Goal: Check status: Check status

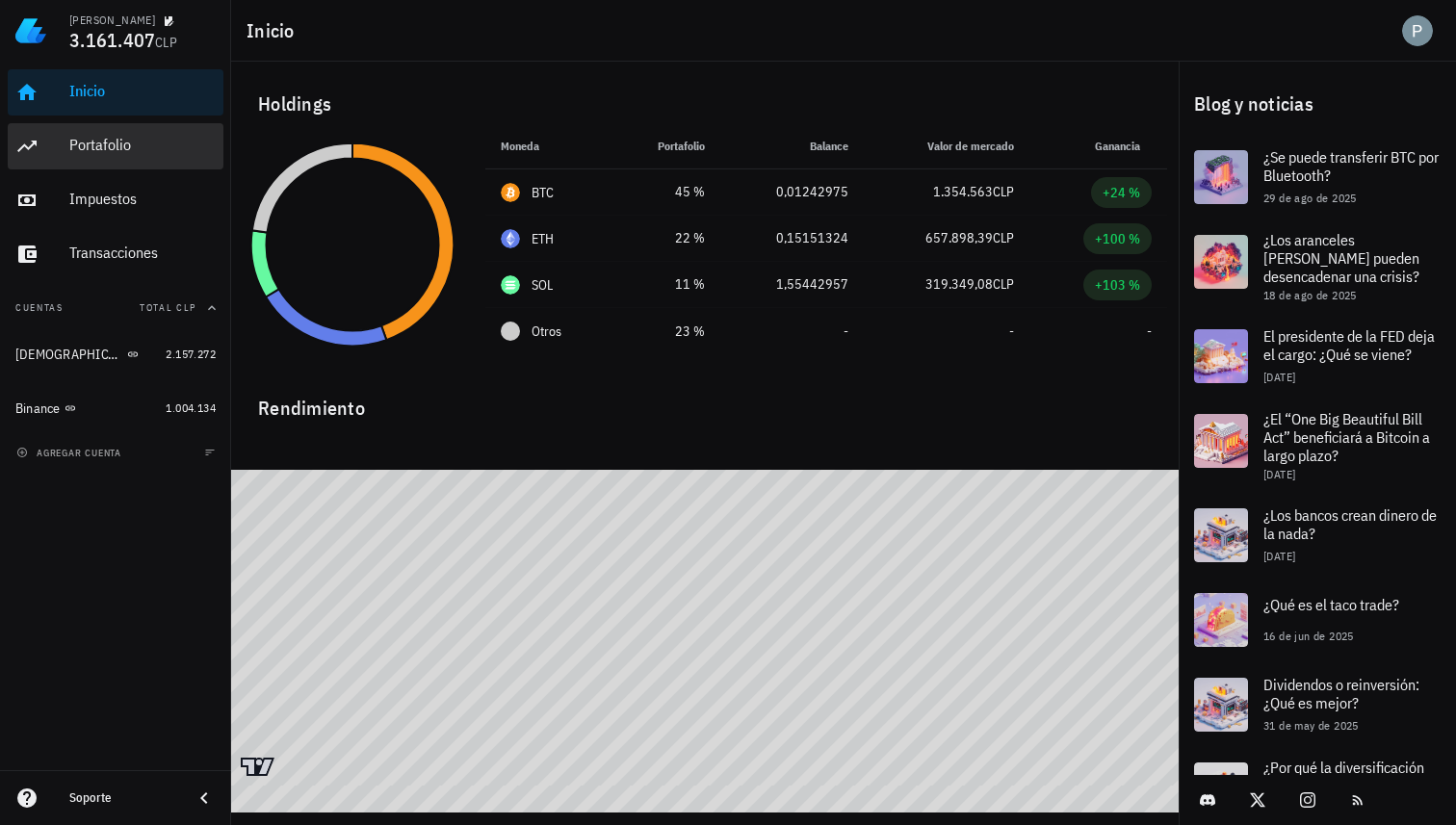
click at [106, 156] on div "Portafolio" at bounding box center [142, 145] width 146 height 44
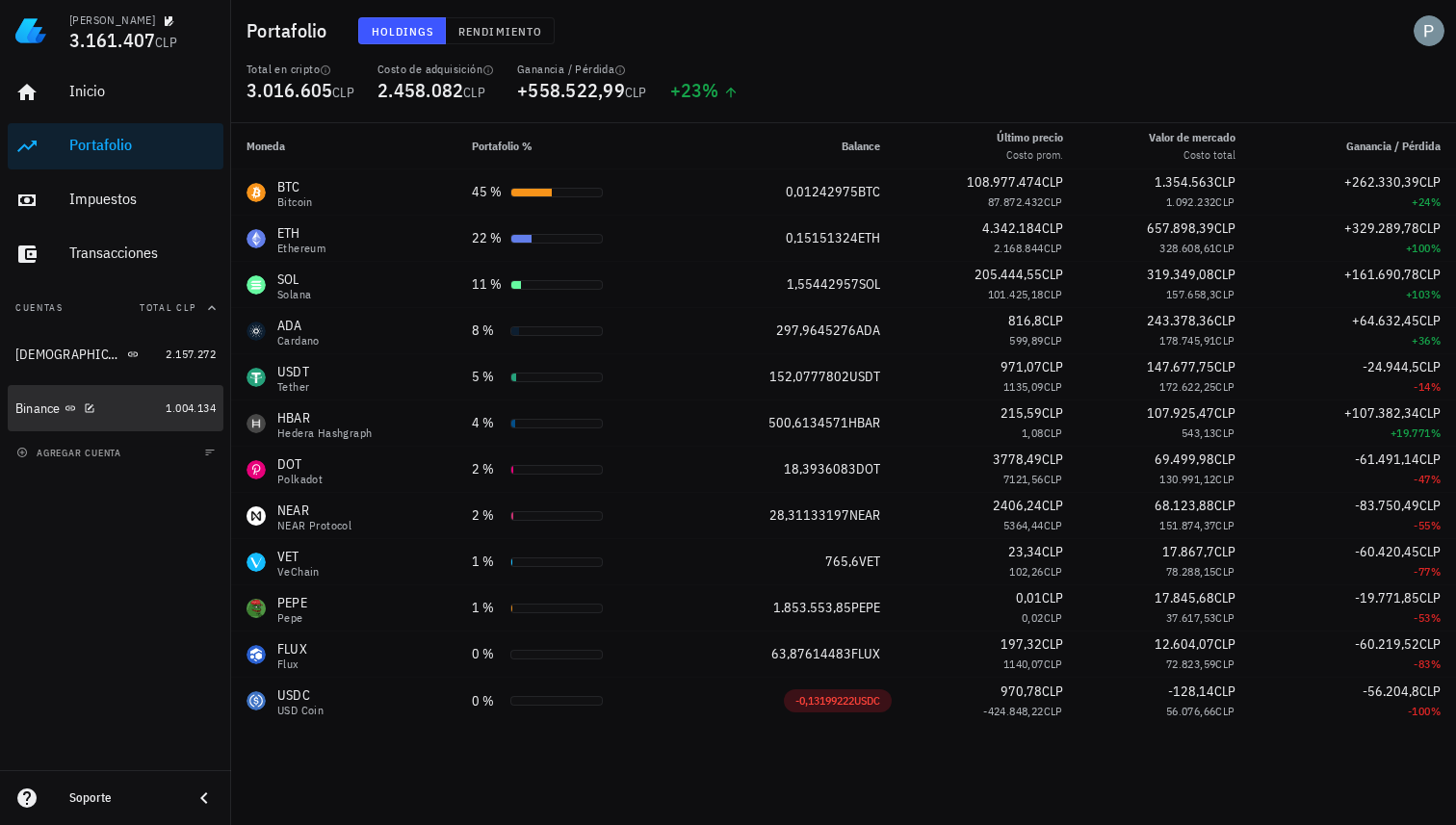
click at [113, 412] on div "Binance" at bounding box center [86, 408] width 142 height 18
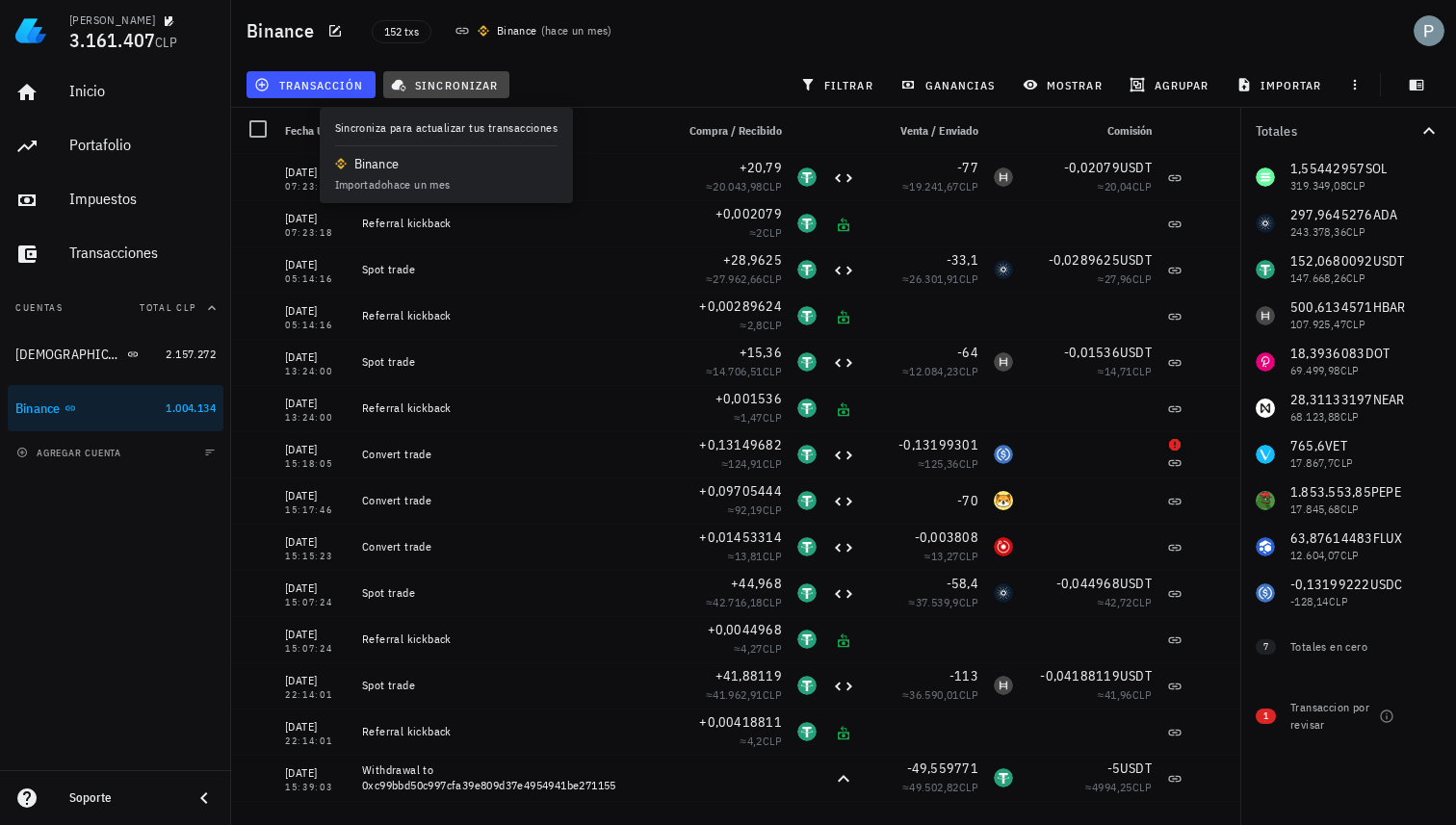
click at [445, 81] on span "sincronizar" at bounding box center [446, 84] width 103 height 16
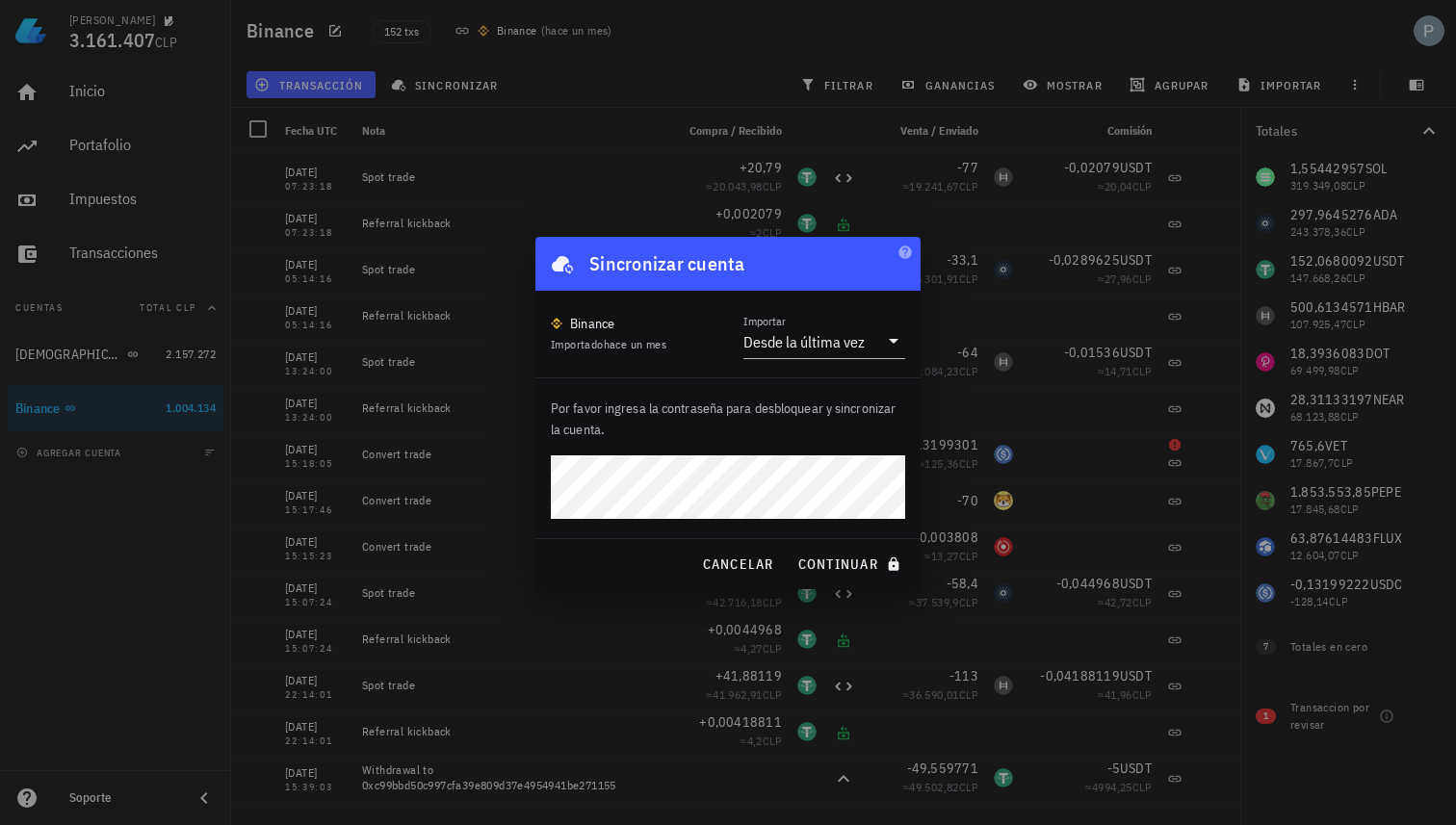
click at [790, 547] on button "continuar" at bounding box center [851, 564] width 123 height 35
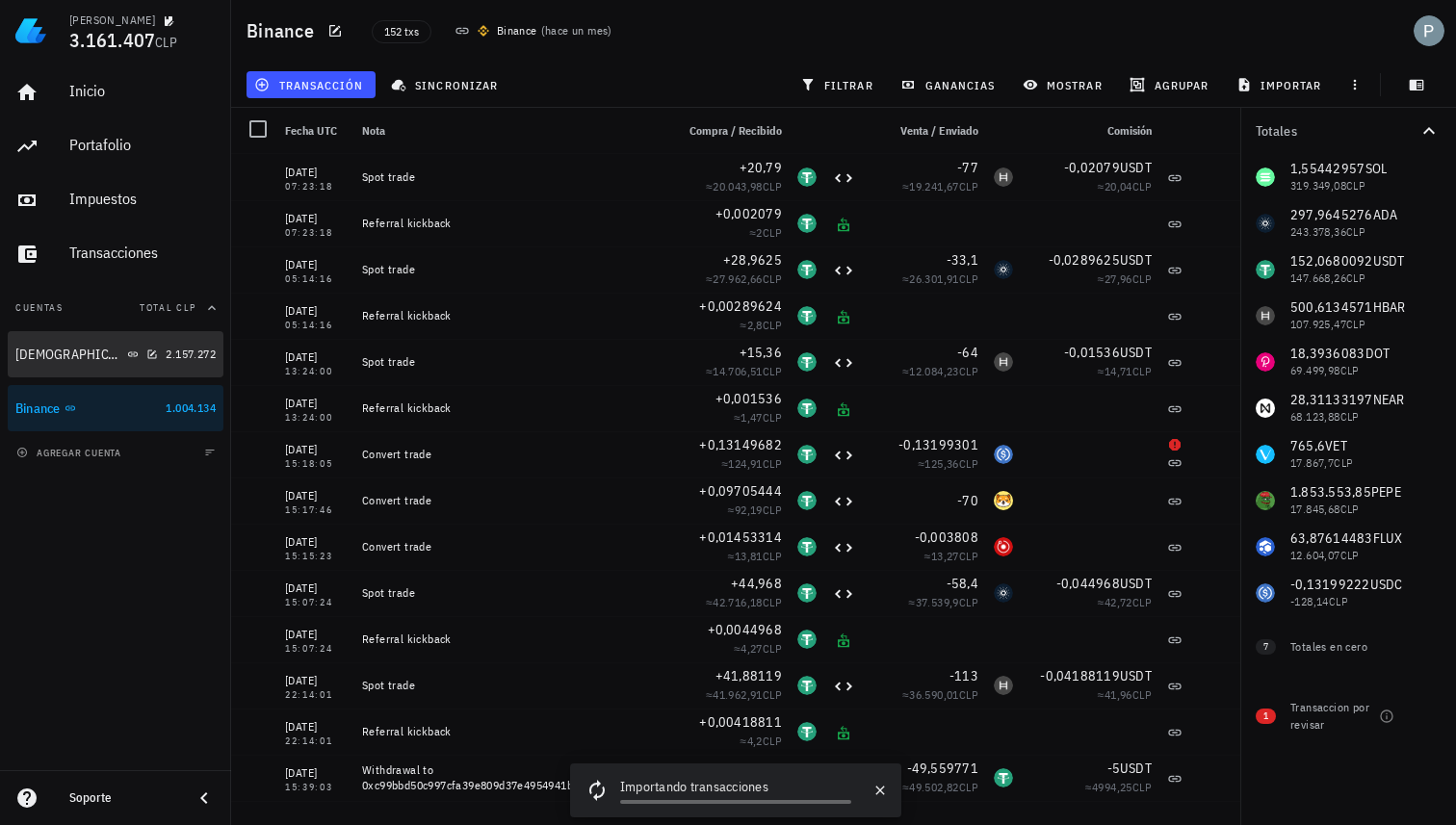
click at [118, 357] on div "[DEMOGRAPHIC_DATA]" at bounding box center [86, 355] width 142 height 18
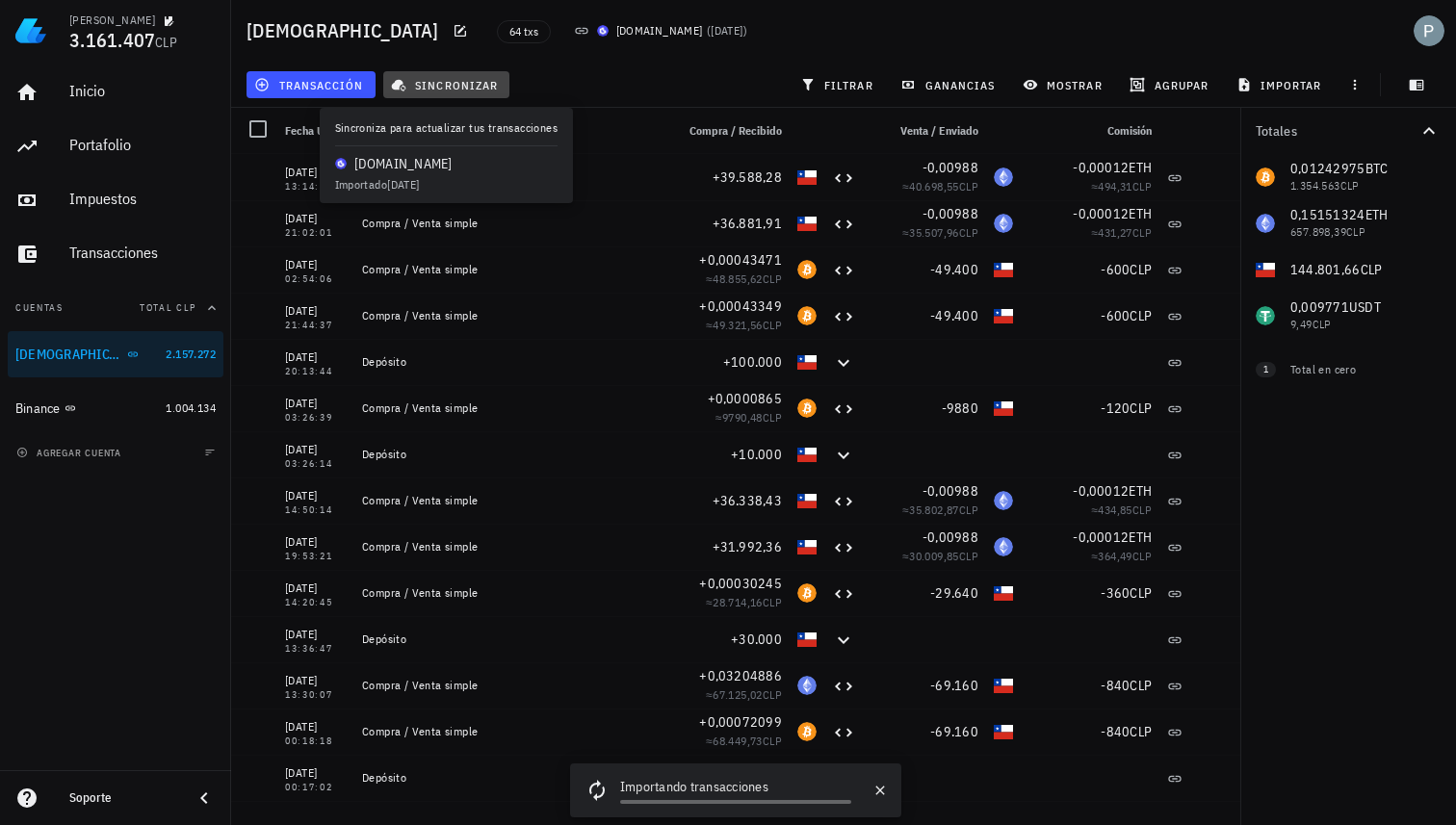
click at [438, 88] on span "sincronizar" at bounding box center [446, 84] width 103 height 16
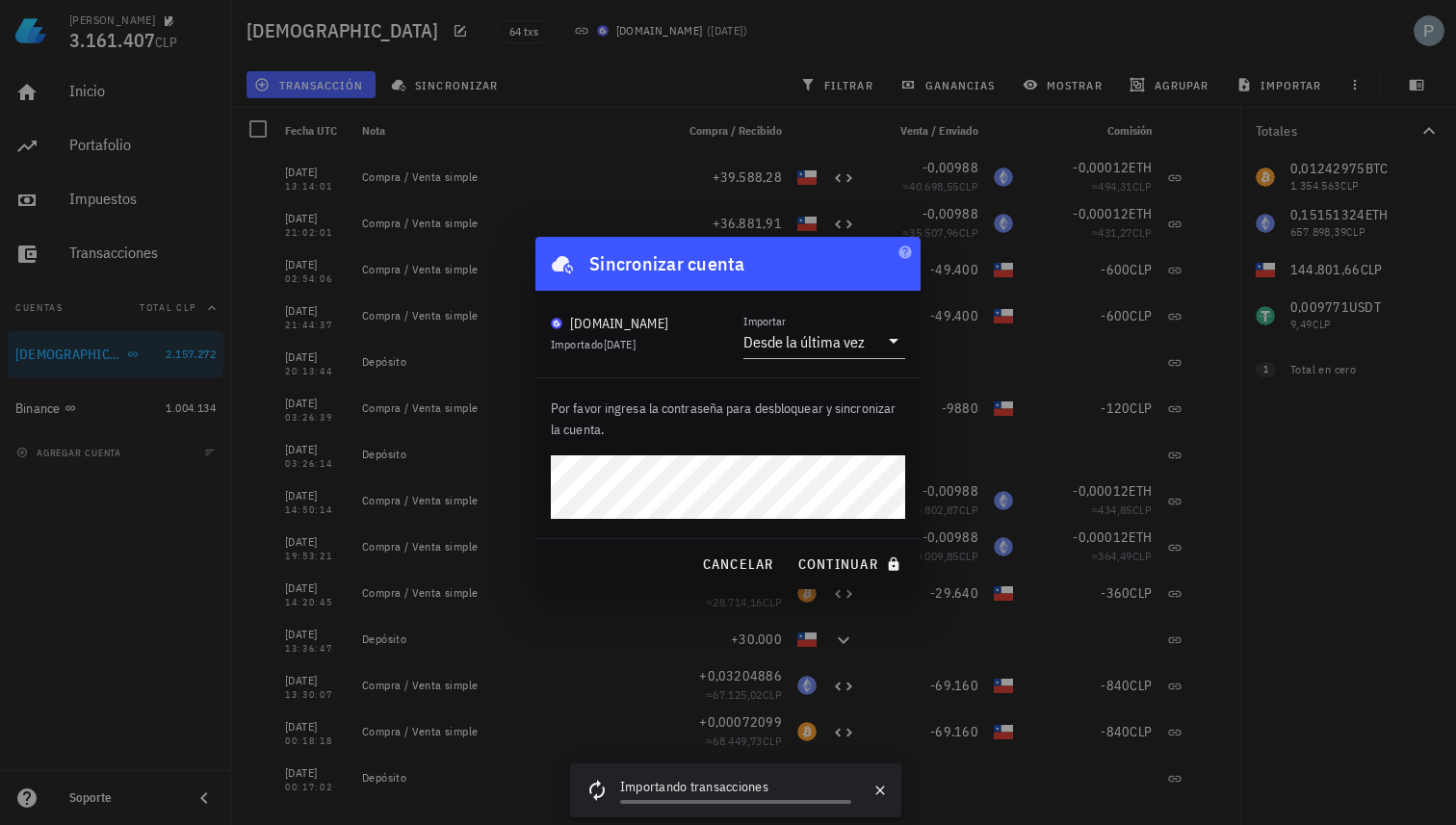
click at [790, 547] on button "continuar" at bounding box center [851, 564] width 123 height 35
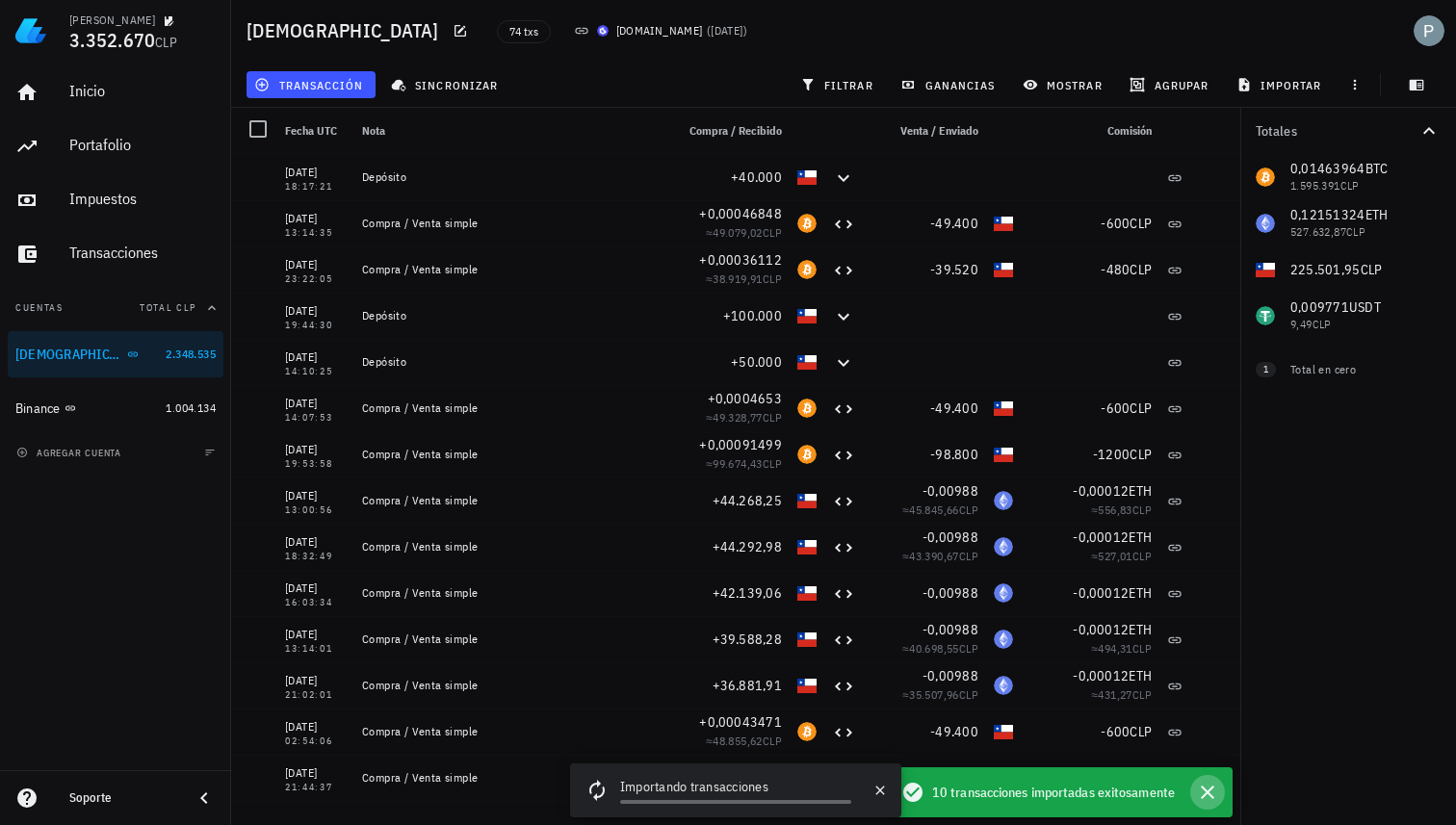
click at [1208, 788] on icon "button" at bounding box center [1208, 793] width 23 height 23
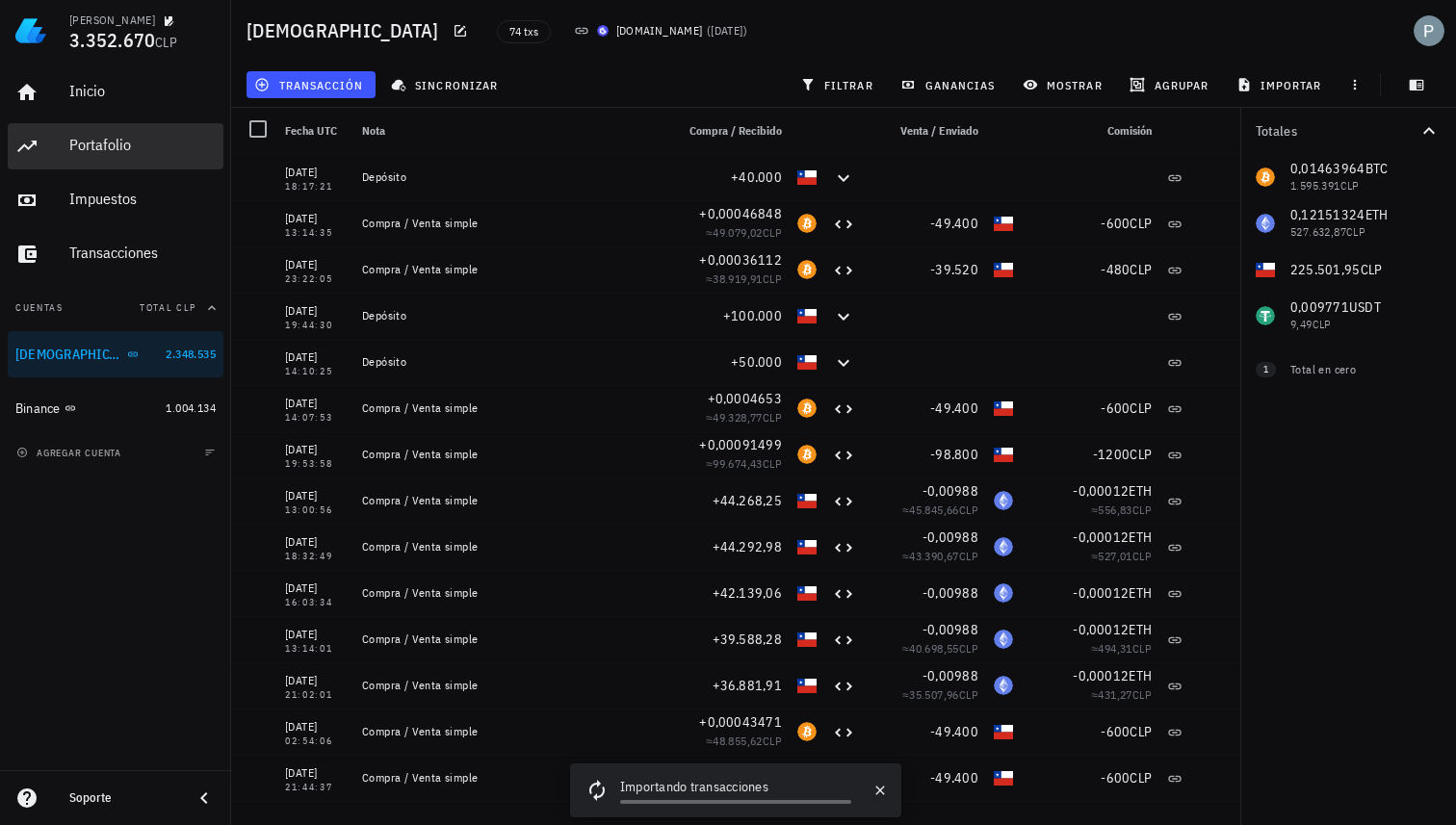
click at [93, 158] on div "Portafolio" at bounding box center [142, 145] width 146 height 44
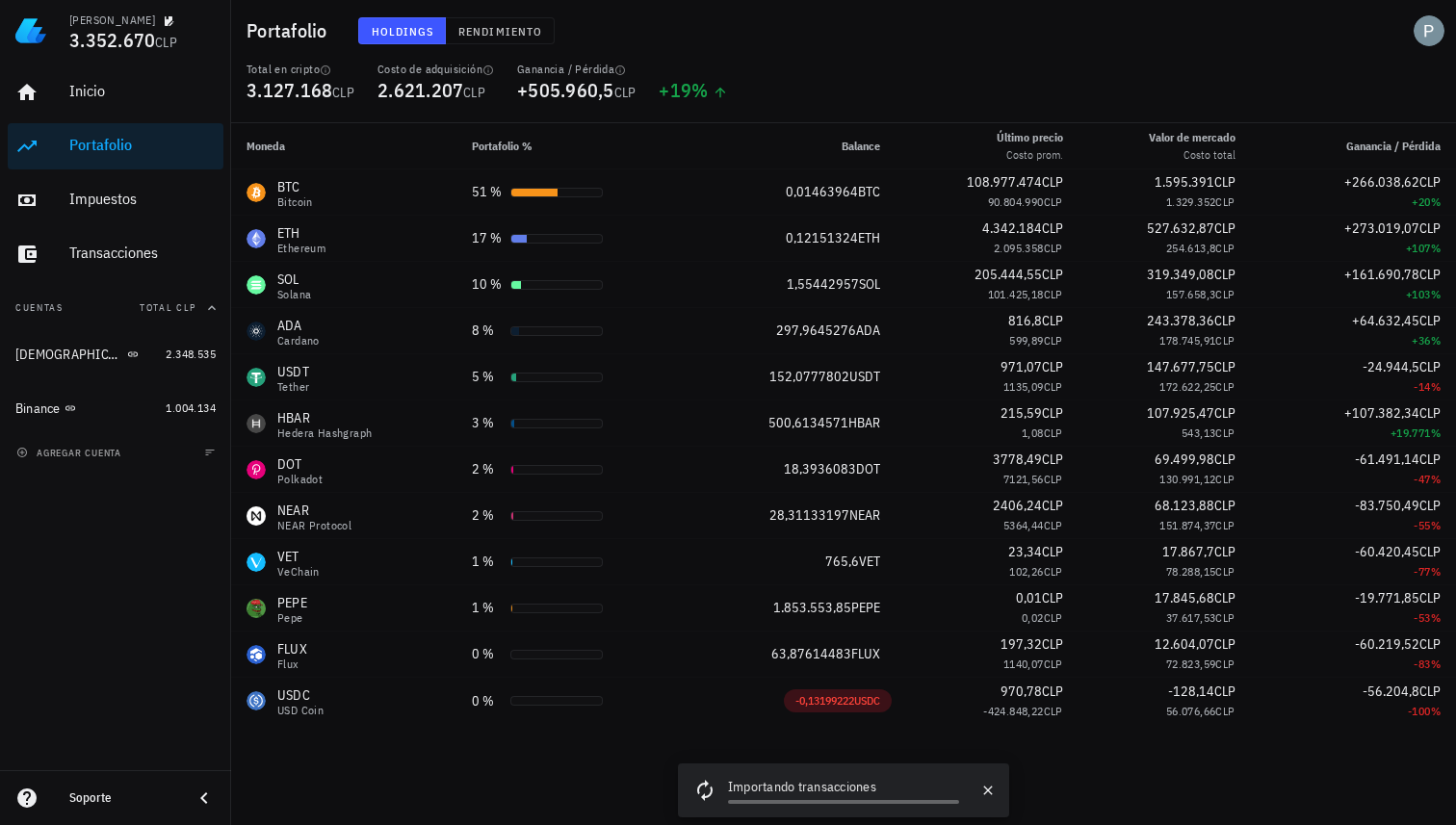
click at [754, 53] on div "Holdings Rendimiento" at bounding box center [670, 31] width 647 height 50
